Goal: Transaction & Acquisition: Purchase product/service

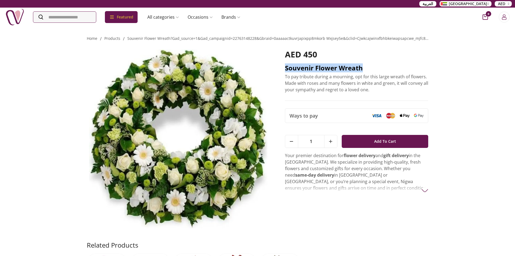
drag, startPoint x: 284, startPoint y: 67, endPoint x: 377, endPoint y: 67, distance: 92.5
click at [378, 67] on div "AED 450 Souvenir flower wreath To pay tribute during a mourning, opt for this l…" at bounding box center [258, 141] width 342 height 198
copy h2 "Souvenir flower wreath"
